Goal: Task Accomplishment & Management: Manage account settings

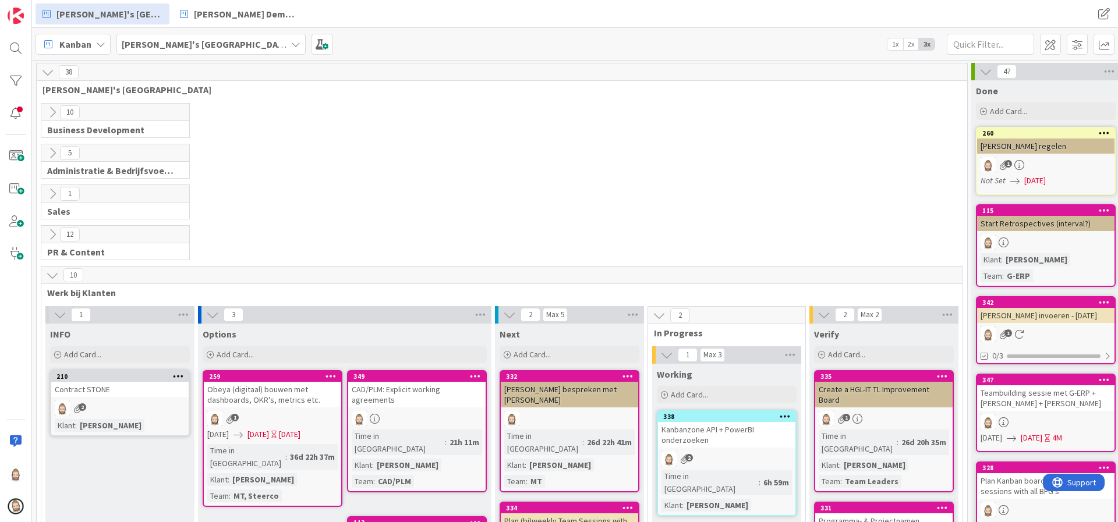
scroll to position [224, 0]
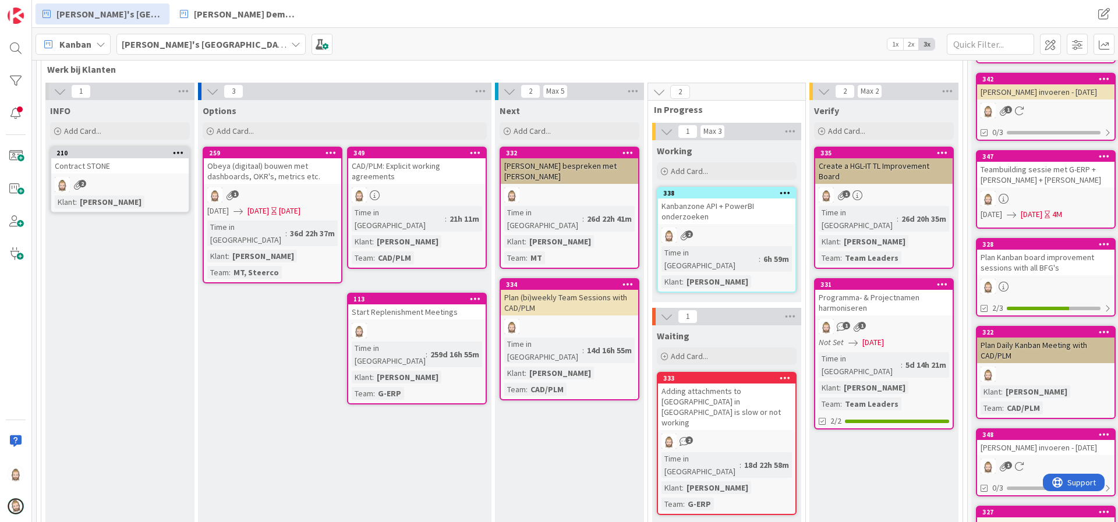
click at [736, 207] on div "Kanbanzone API + PowerBI onderzoeken" at bounding box center [726, 212] width 137 height 26
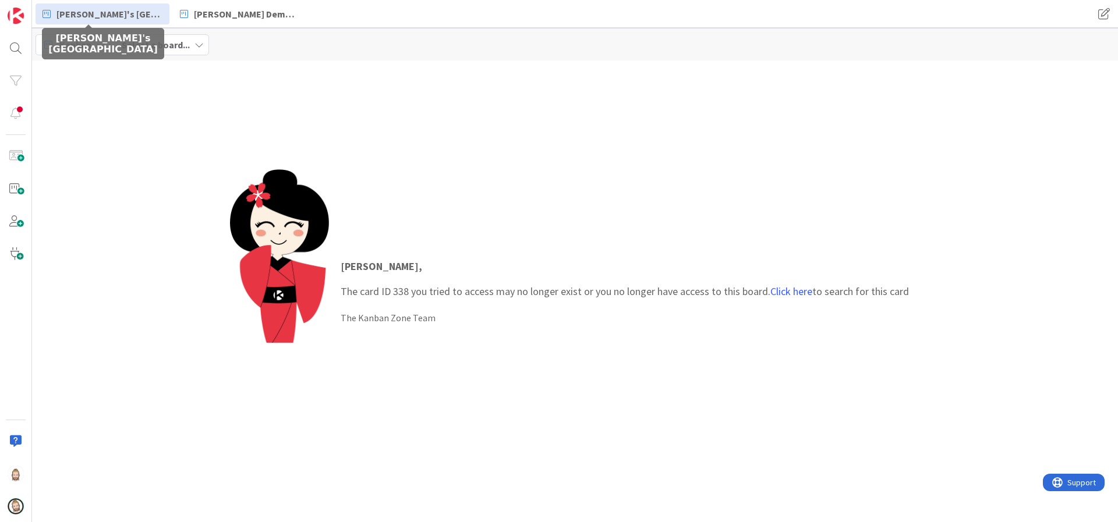
click at [106, 11] on span "Rob's Kanban Zone" at bounding box center [109, 14] width 106 height 14
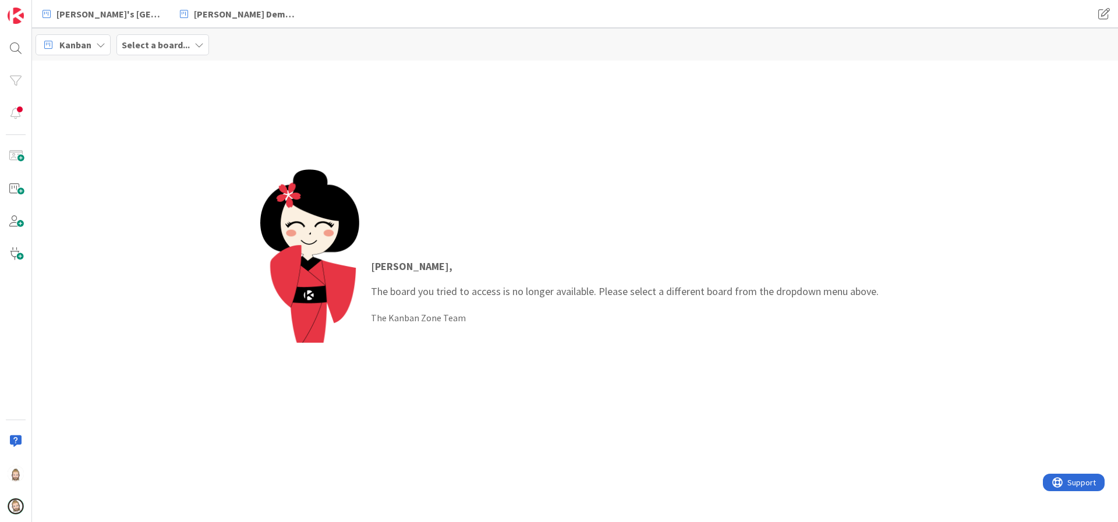
click at [159, 43] on b "Select a board..." at bounding box center [156, 45] width 68 height 12
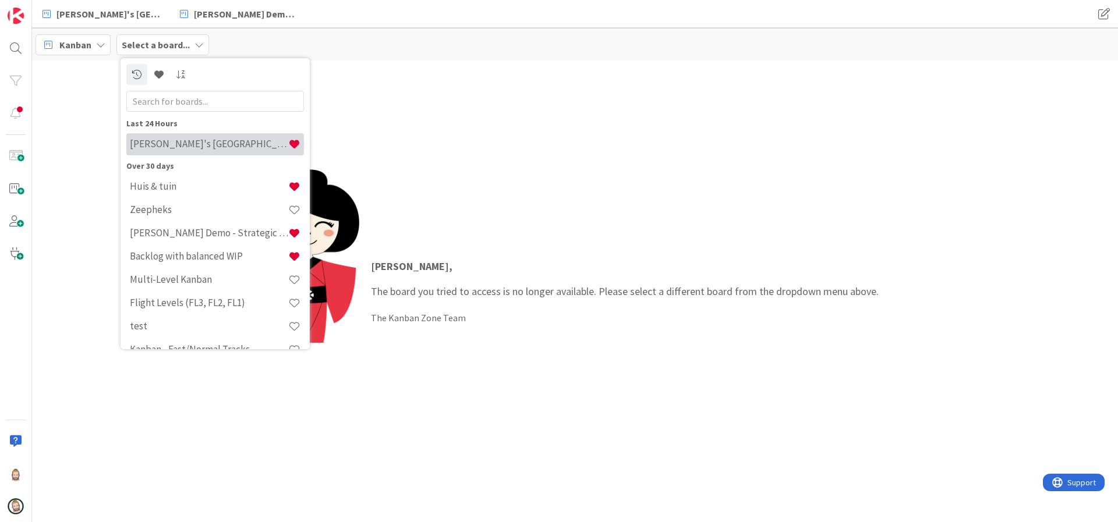
click at [176, 138] on h4 "Rob's Kanban Zone" at bounding box center [209, 144] width 158 height 12
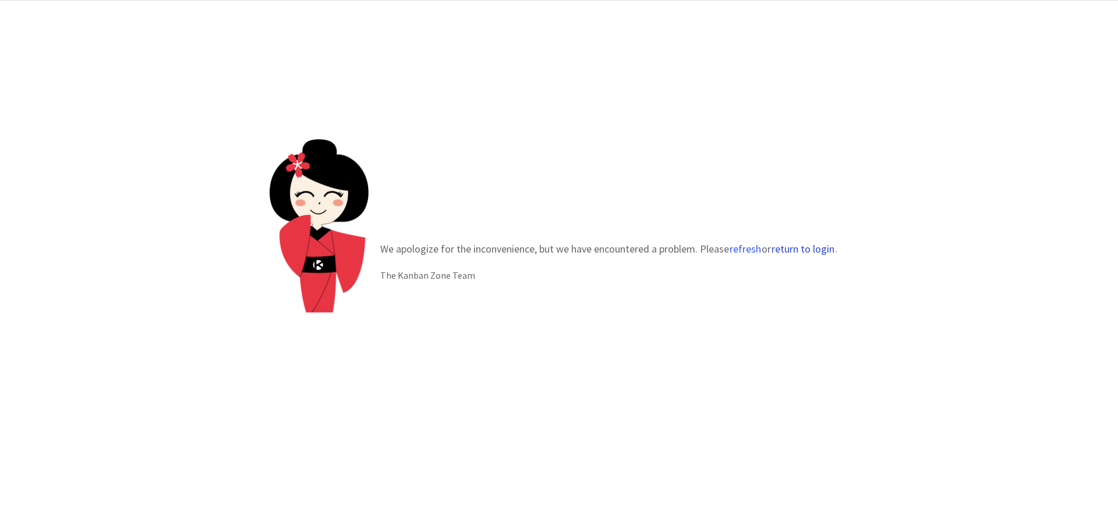
click at [797, 245] on button "return to login" at bounding box center [803, 249] width 64 height 12
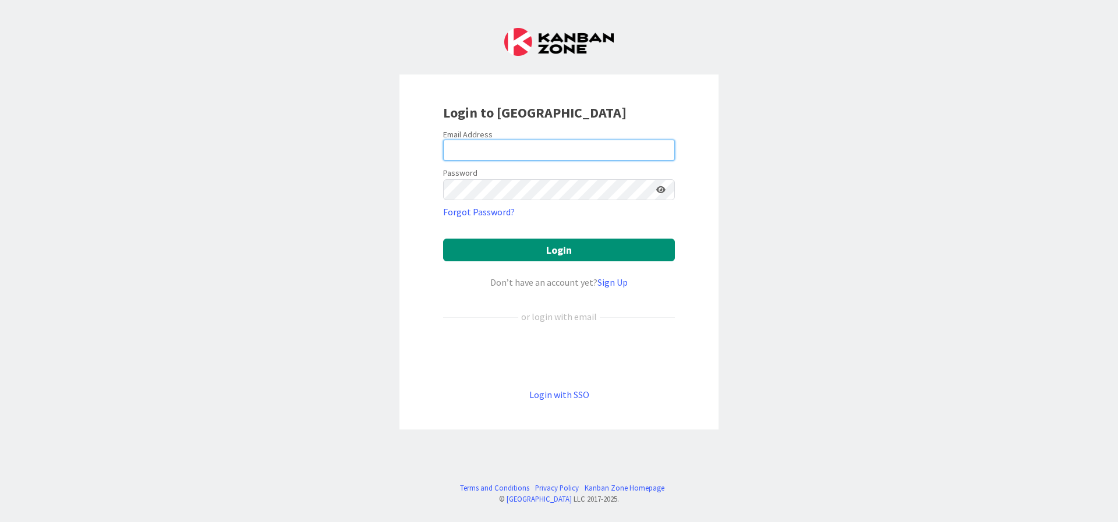
click at [617, 153] on input "email" at bounding box center [559, 150] width 232 height 21
type input "rob@robs.kanban.zone"
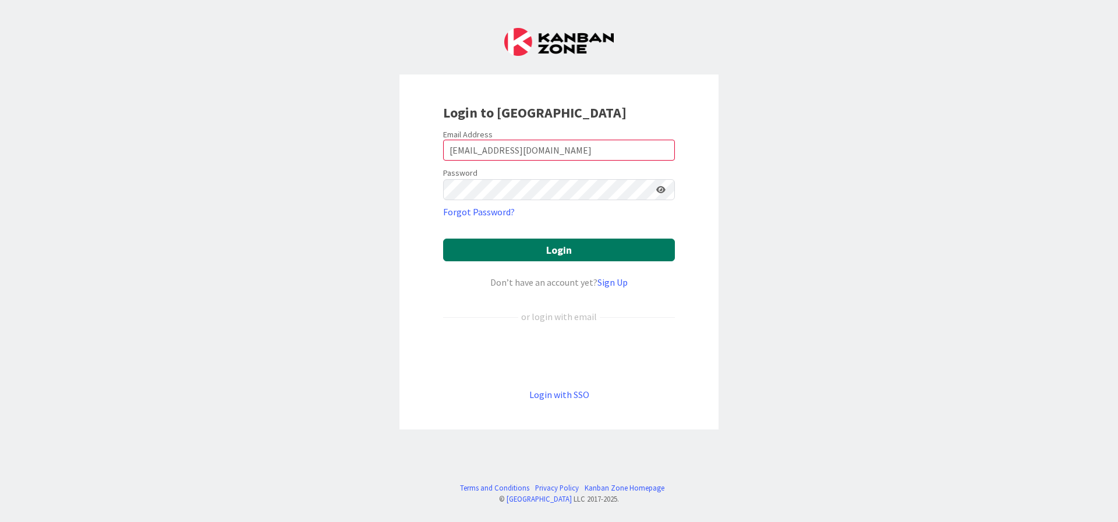
click at [616, 242] on button "Login" at bounding box center [559, 250] width 232 height 23
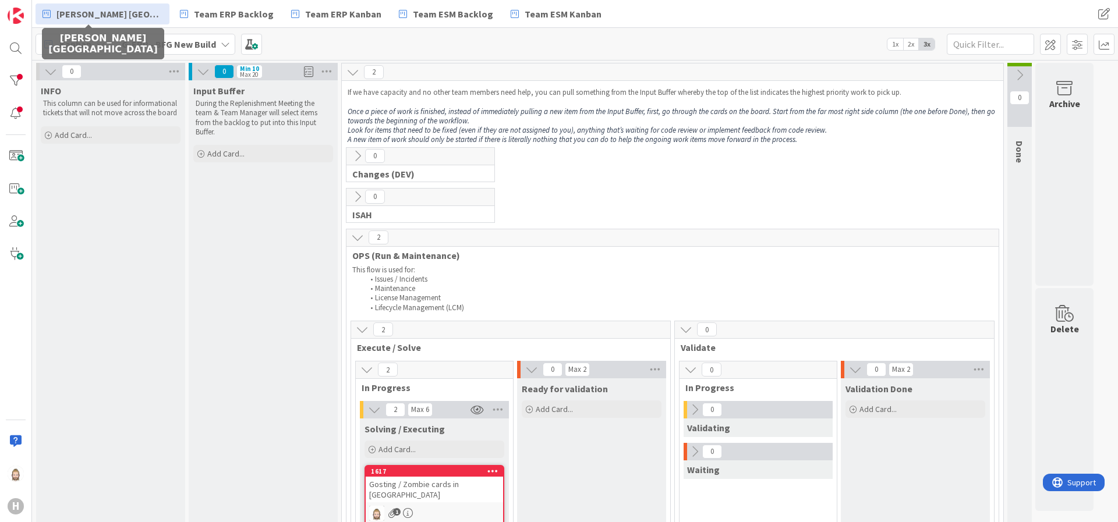
click at [65, 17] on span "Rob's Kanban Zone" at bounding box center [109, 14] width 106 height 14
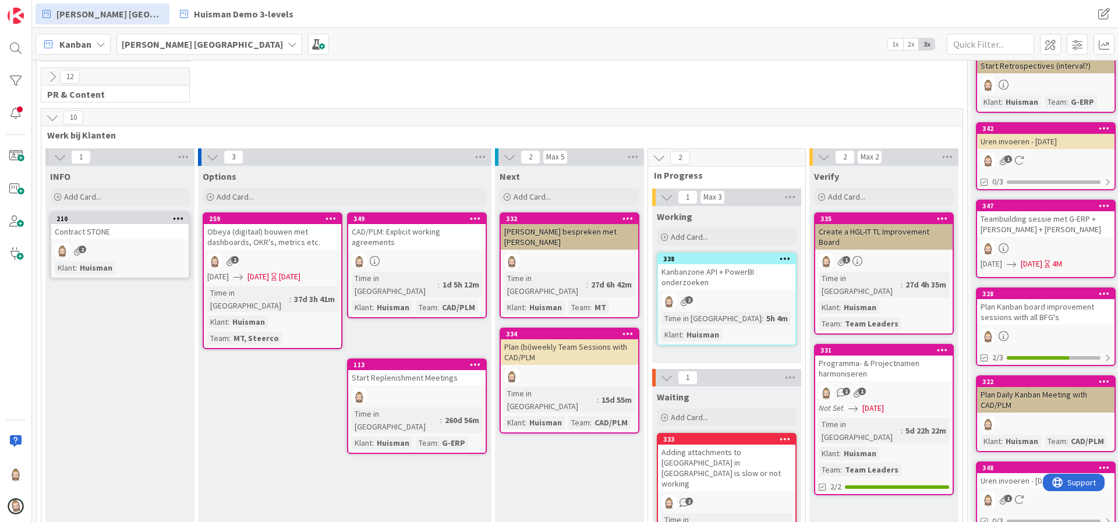
scroll to position [175, 0]
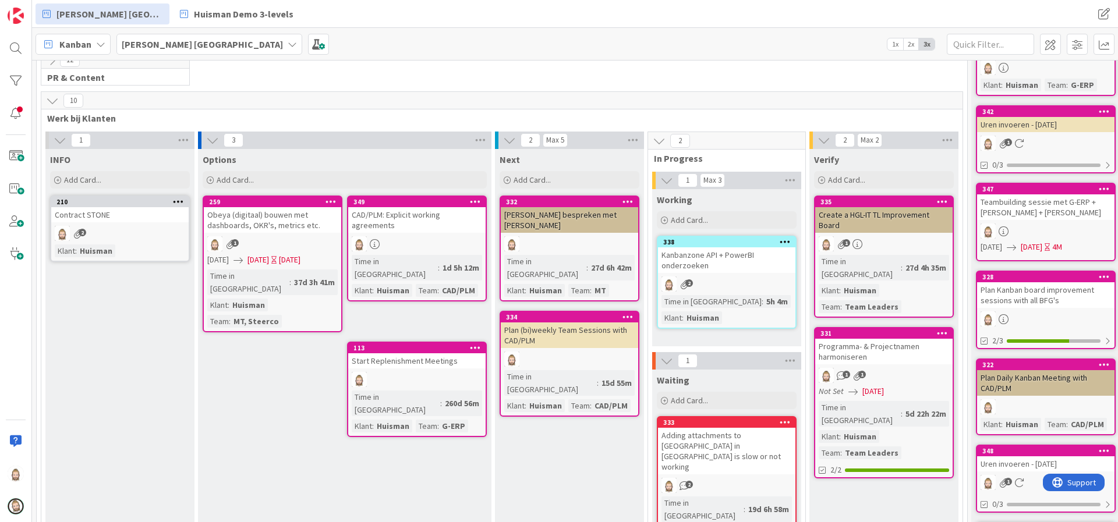
click at [743, 259] on div "Kanbanzone API + PowerBI onderzoeken" at bounding box center [726, 261] width 137 height 26
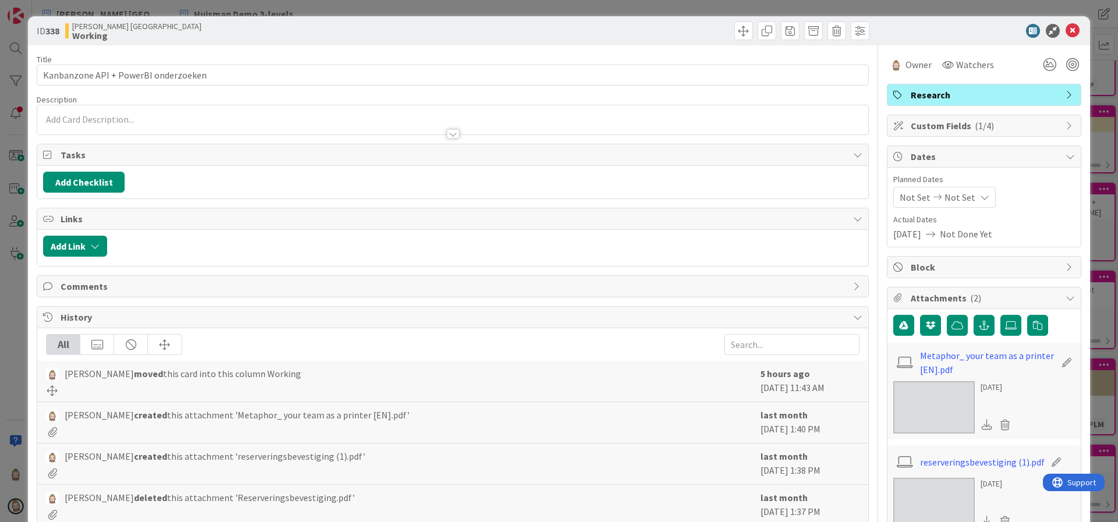
click at [447, 135] on div at bounding box center [453, 133] width 13 height 9
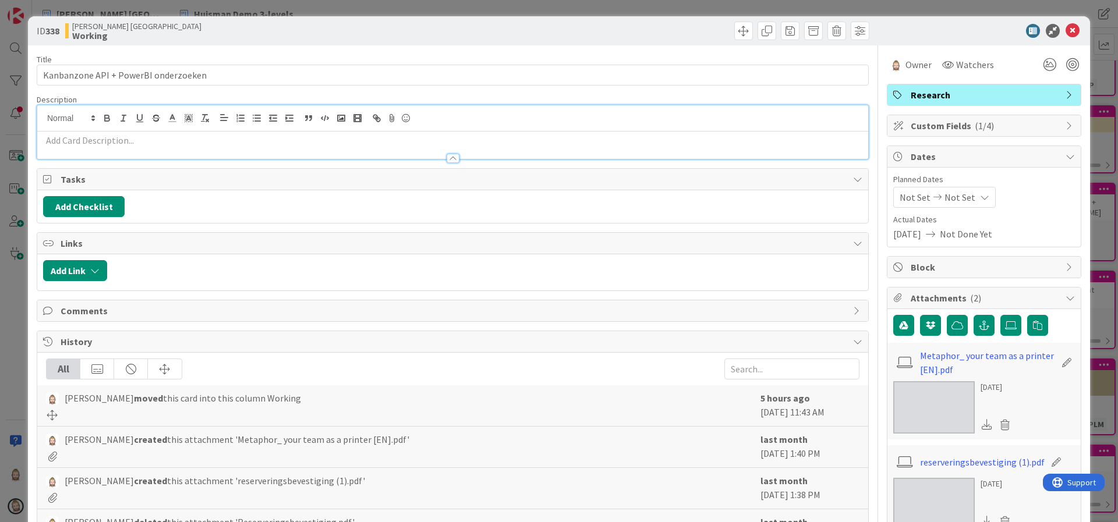
click at [447, 139] on p at bounding box center [452, 140] width 819 height 13
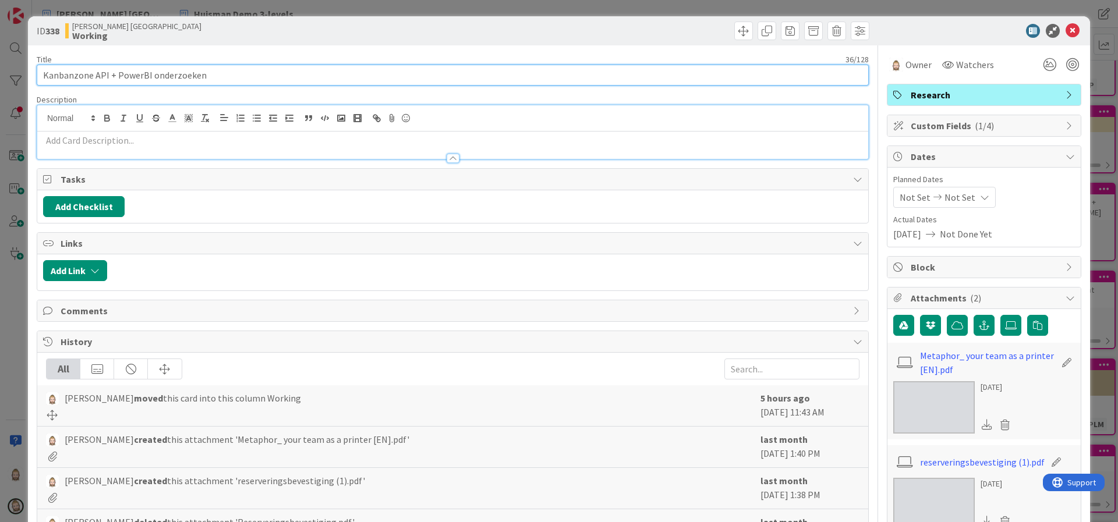
click at [452, 80] on input "Kanbanzone API + PowerBI onderzoeken" at bounding box center [453, 75] width 832 height 21
type input "Kanbanzone API + PowerBI onderzoeken voor Martijn"
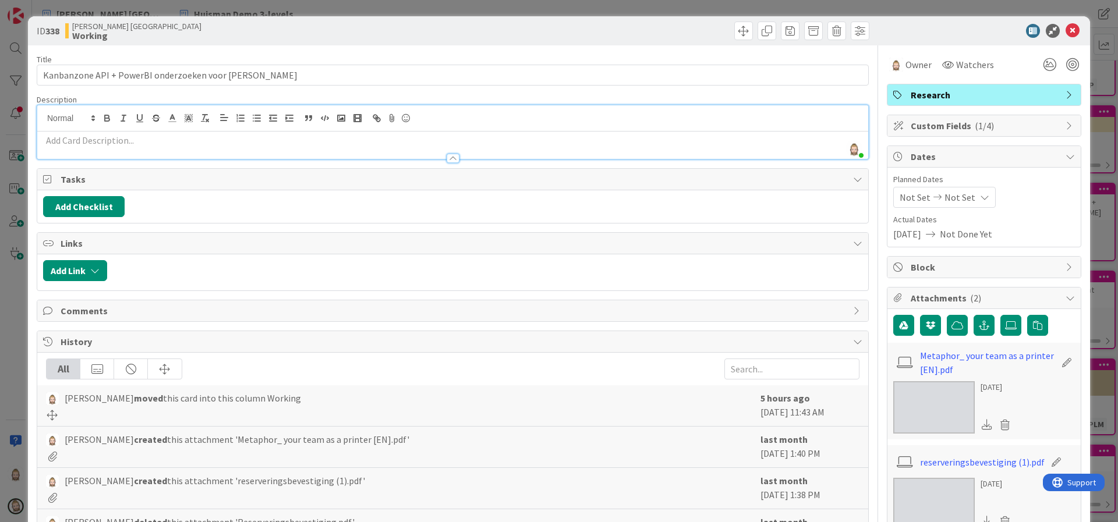
click at [409, 140] on p at bounding box center [452, 140] width 819 height 13
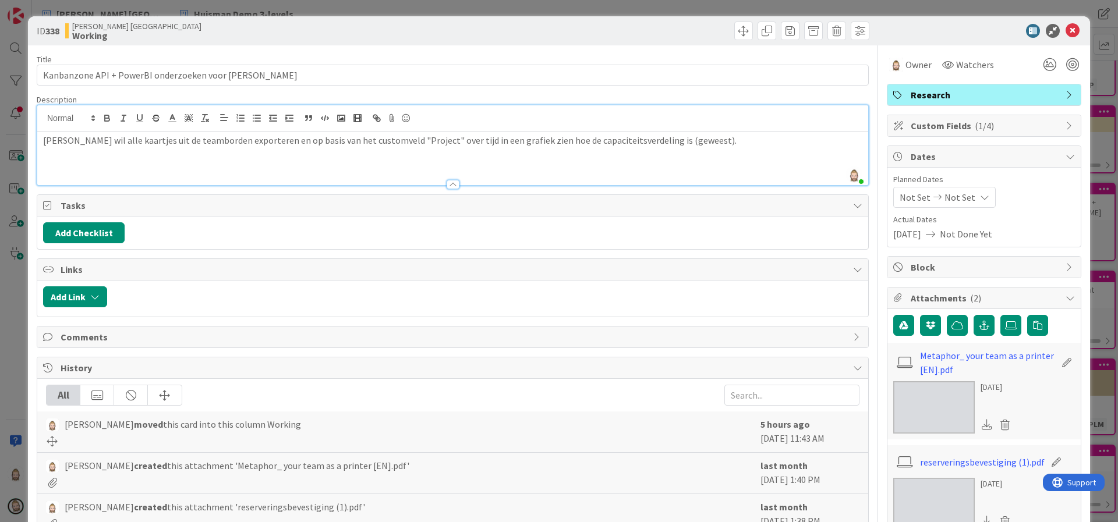
click at [969, 161] on span "Dates" at bounding box center [985, 157] width 149 height 14
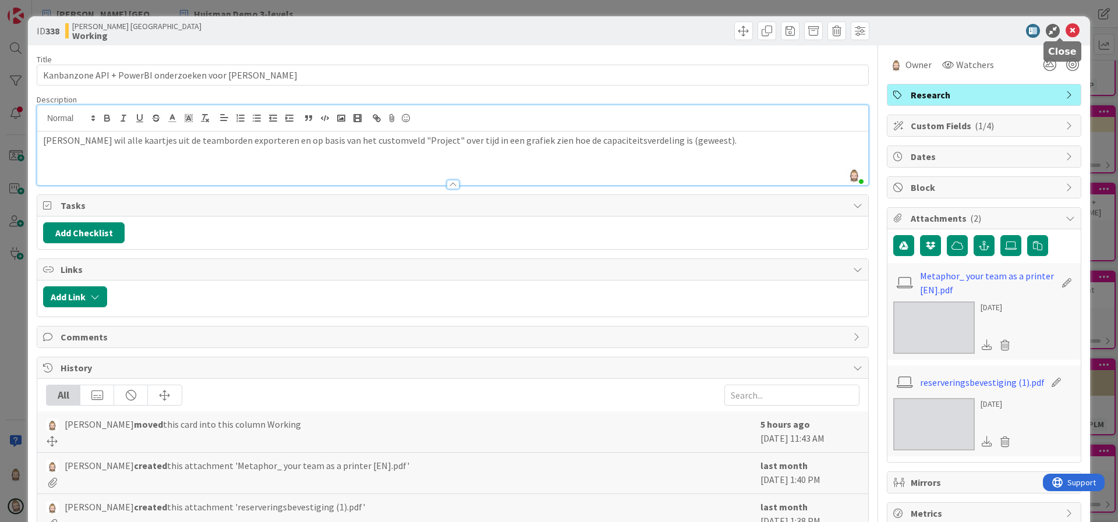
click at [1066, 30] on icon at bounding box center [1073, 31] width 14 height 14
